Goal: Task Accomplishment & Management: Manage account settings

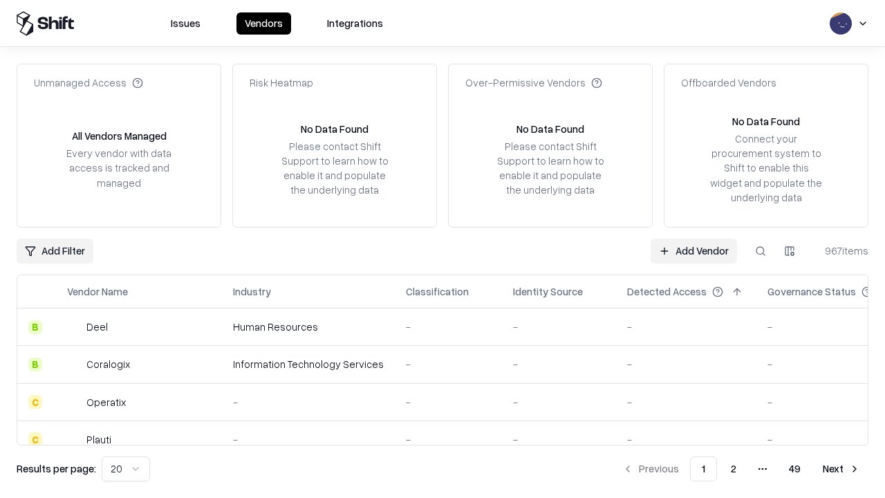
click at [694, 250] on link "Add Vendor" at bounding box center [694, 251] width 86 height 25
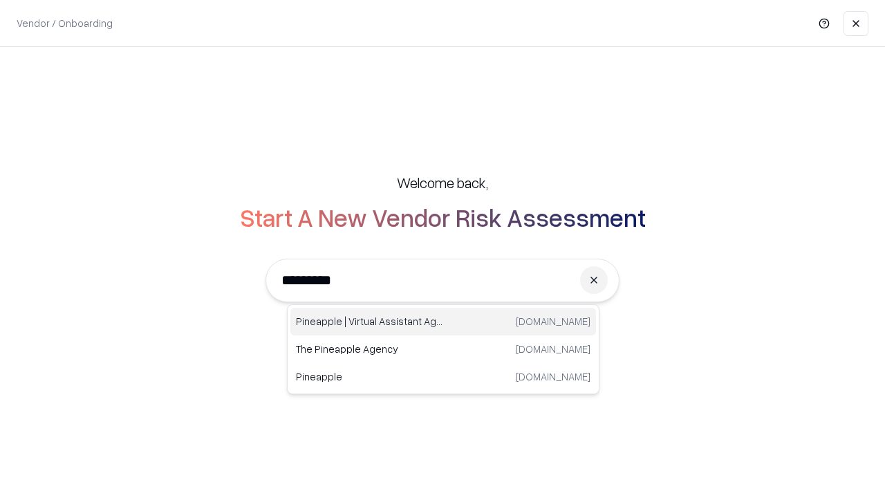
click at [443, 322] on div "Pineapple | Virtual Assistant Agency [DOMAIN_NAME]" at bounding box center [443, 322] width 306 height 28
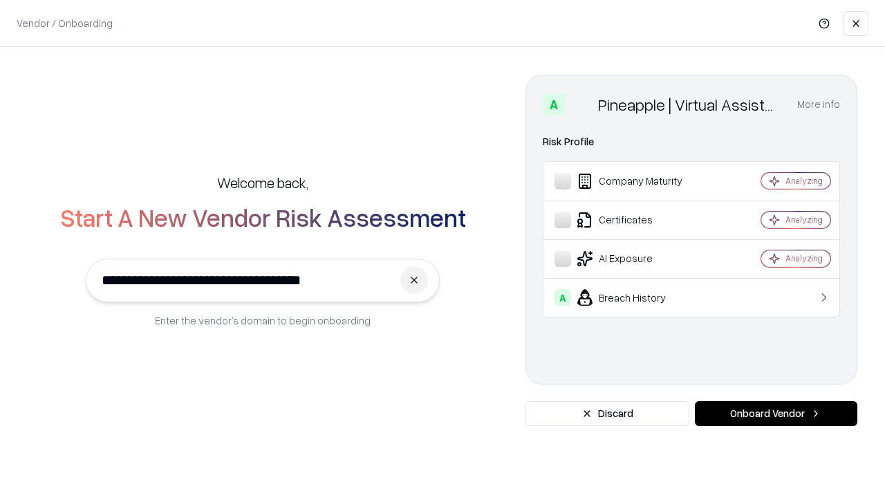
type input "**********"
click at [776, 414] on button "Onboard Vendor" at bounding box center [776, 413] width 163 height 25
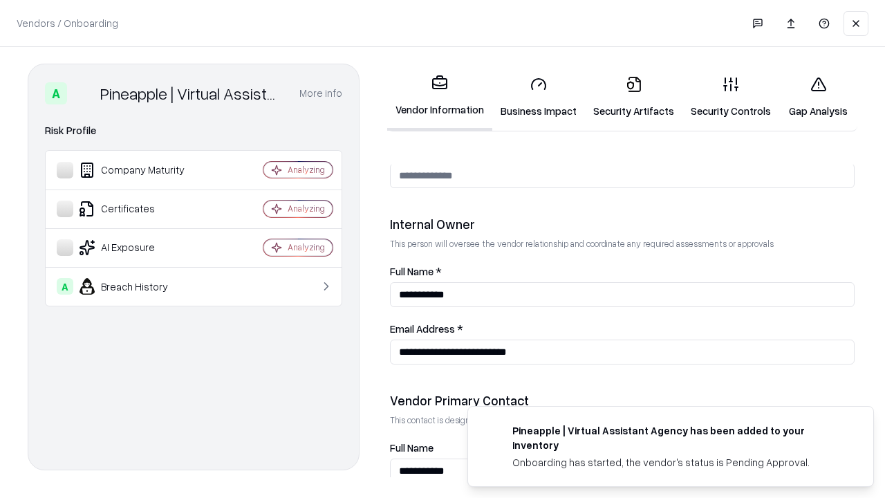
scroll to position [717, 0]
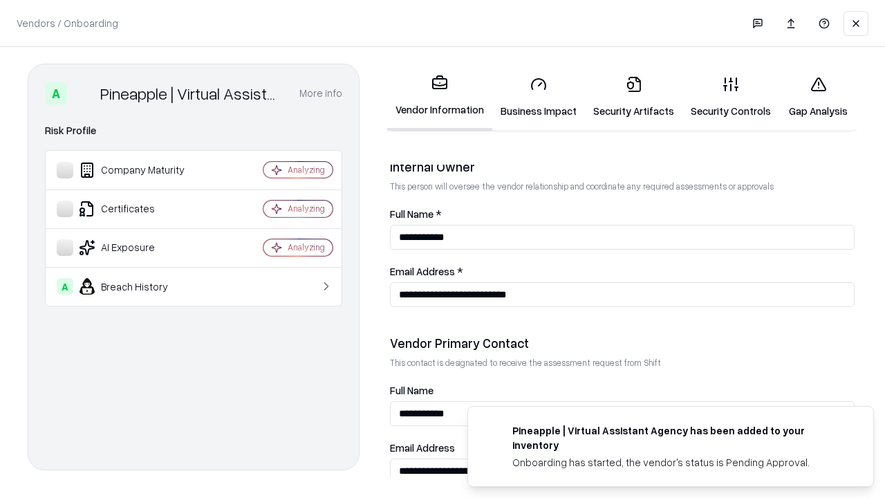
click at [539, 97] on link "Business Impact" at bounding box center [538, 97] width 93 height 64
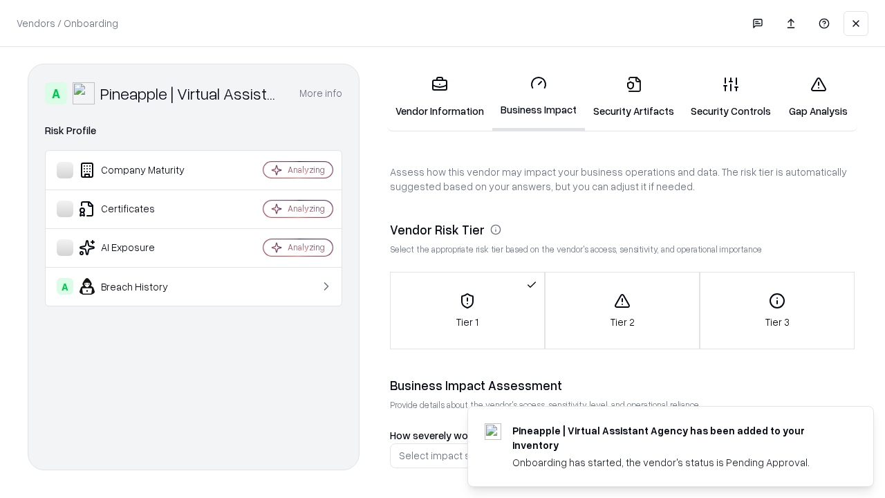
click at [634, 97] on link "Security Artifacts" at bounding box center [634, 97] width 98 height 64
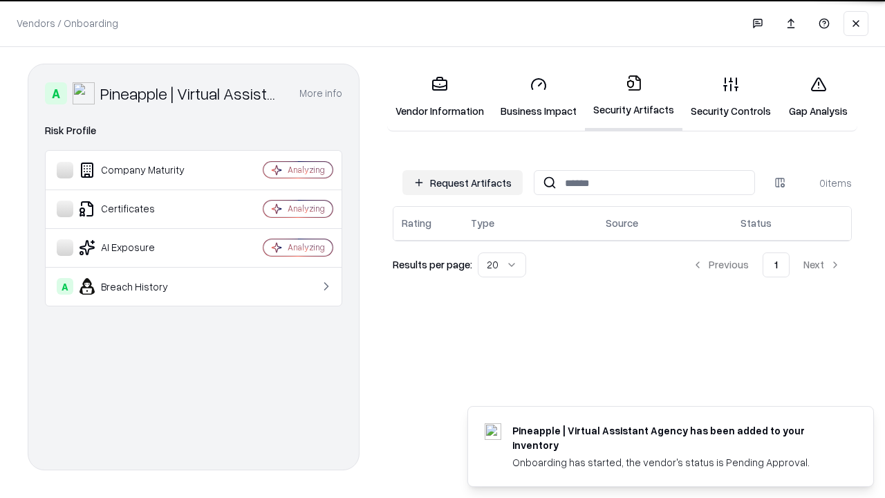
click at [463, 182] on button "Request Artifacts" at bounding box center [463, 182] width 120 height 25
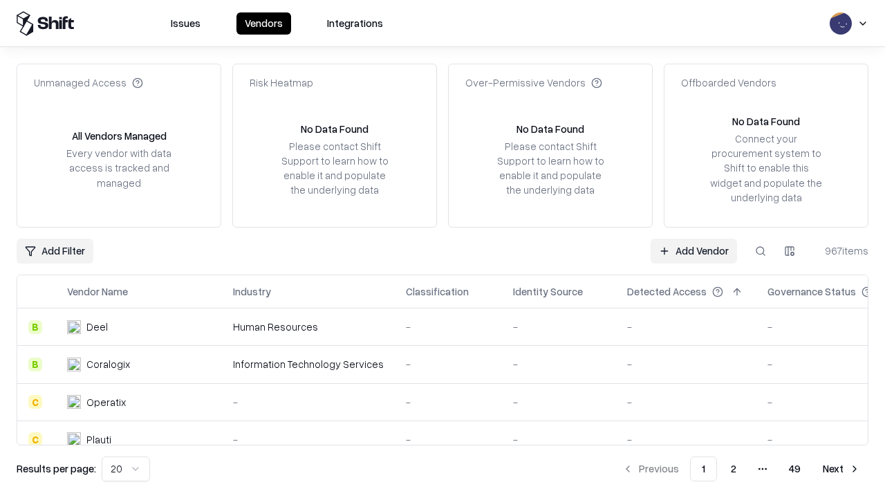
click at [694, 250] on link "Add Vendor" at bounding box center [694, 251] width 86 height 25
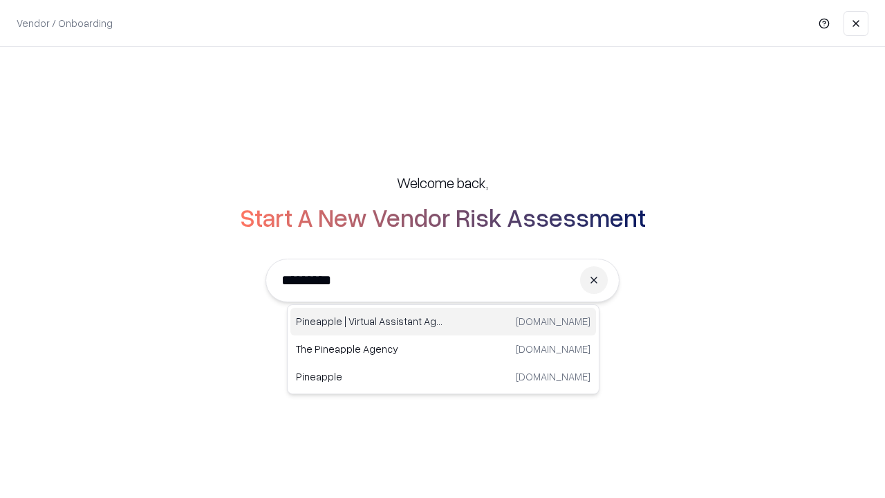
click at [443, 322] on div "Pineapple | Virtual Assistant Agency [DOMAIN_NAME]" at bounding box center [443, 322] width 306 height 28
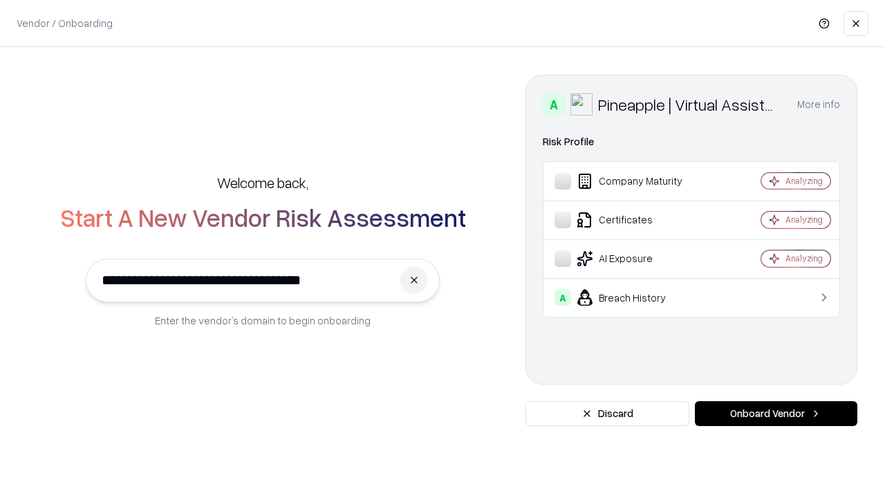
type input "**********"
click at [776, 414] on button "Onboard Vendor" at bounding box center [776, 413] width 163 height 25
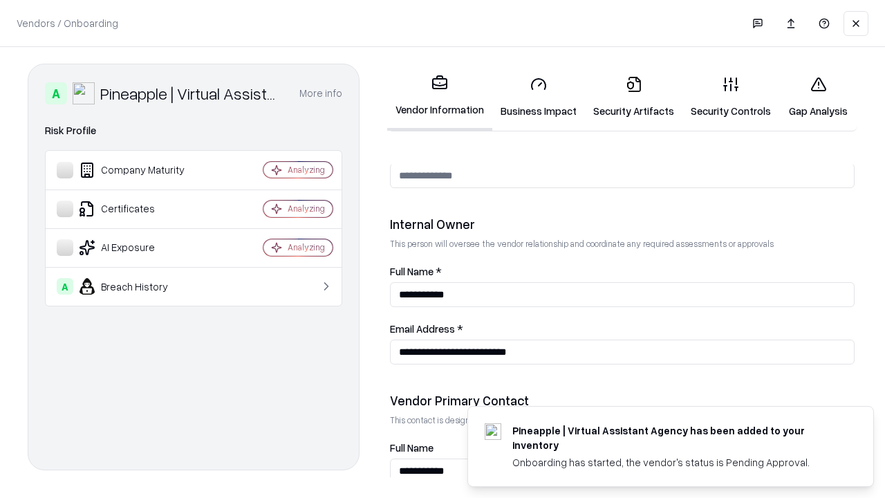
scroll to position [717, 0]
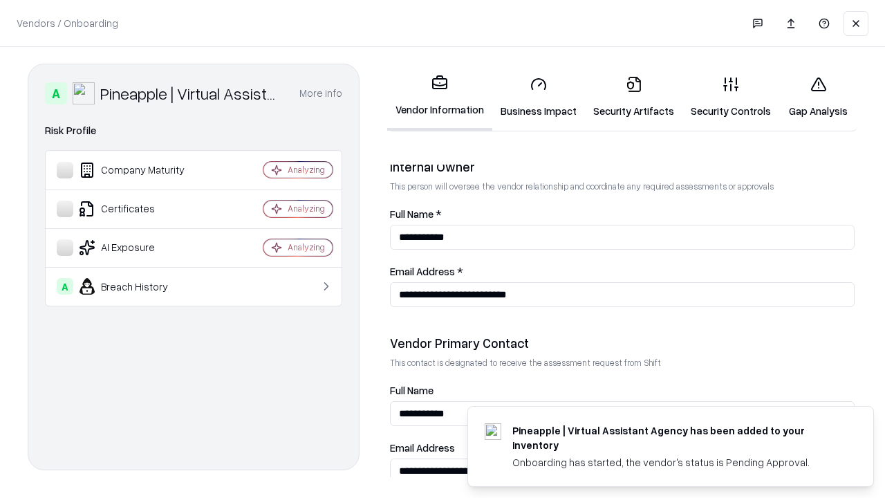
click at [818, 97] on link "Gap Analysis" at bounding box center [818, 97] width 78 height 64
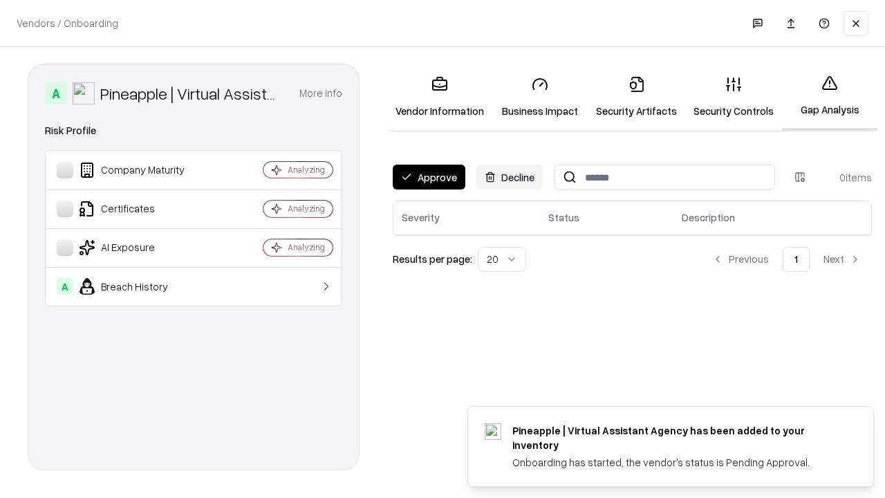
click at [429, 177] on button "Approve" at bounding box center [429, 177] width 73 height 25
